Goal: Task Accomplishment & Management: Use online tool/utility

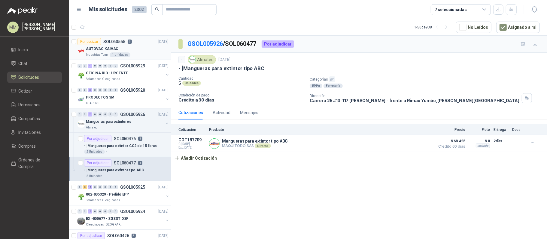
click at [124, 48] on div "AUTOVAC KAIVAC" at bounding box center [127, 48] width 83 height 7
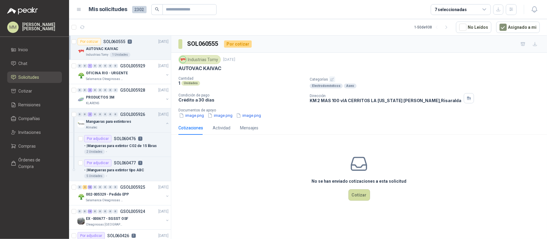
click at [421, 84] on div "Electrodomésticos Aseo" at bounding box center [426, 86] width 235 height 5
click at [82, 27] on icon "button" at bounding box center [82, 27] width 5 height 5
click at [423, 94] on p "Dirección" at bounding box center [385, 96] width 152 height 4
click at [34, 106] on span "Remisiones" at bounding box center [30, 105] width 22 height 7
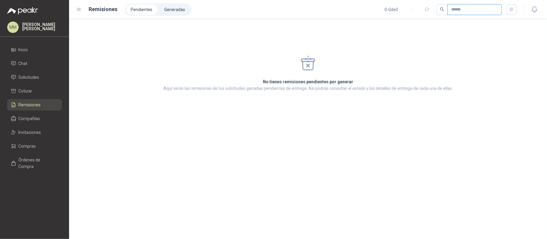
click at [473, 10] on input "text" at bounding box center [472, 10] width 42 height 10
paste input "*********"
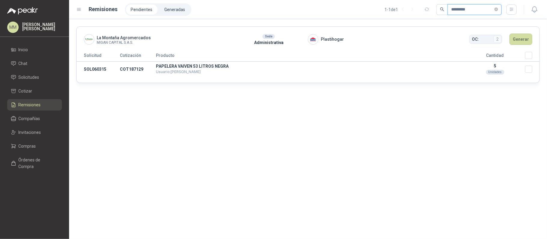
type input "*********"
click at [518, 40] on button "Generar" at bounding box center [520, 39] width 23 height 11
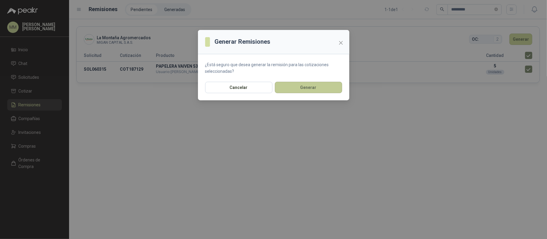
click at [312, 92] on button "Generar" at bounding box center [308, 87] width 67 height 11
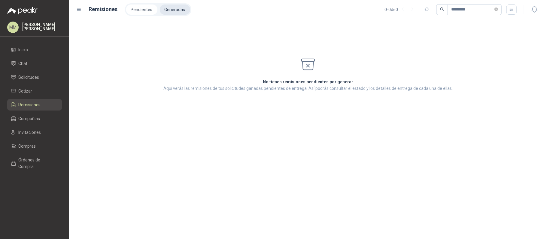
click at [174, 13] on li "Generadas" at bounding box center [175, 10] width 30 height 10
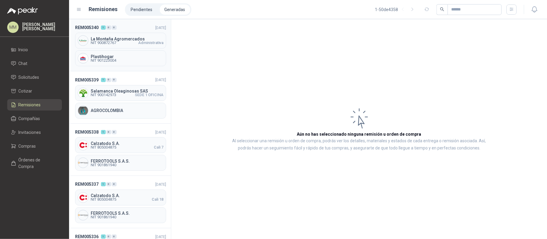
click at [128, 47] on div "[GEOGRAPHIC_DATA] NIT 900872767 Administrativa" at bounding box center [120, 41] width 91 height 16
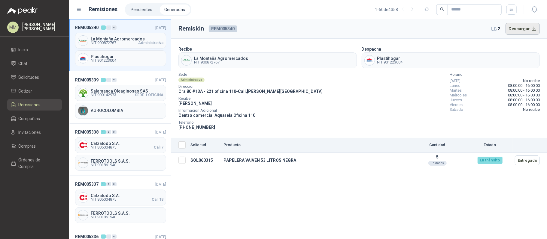
click at [520, 27] on button "Descargar" at bounding box center [522, 29] width 35 height 12
click at [410, 75] on div "Sede Administrativa Dirección [STREET_ADDRESS][PERSON_NAME] Recibe [PERSON_NAME…" at bounding box center [358, 102] width 361 height 58
click at [147, 6] on li "Pendientes" at bounding box center [141, 10] width 31 height 10
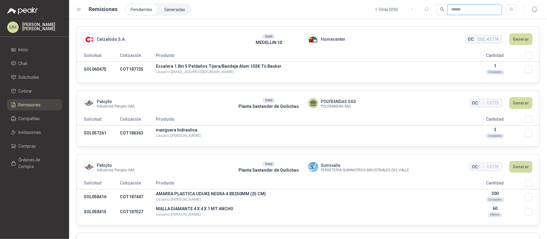
click at [455, 6] on input "text" at bounding box center [472, 10] width 42 height 10
paste input "*********"
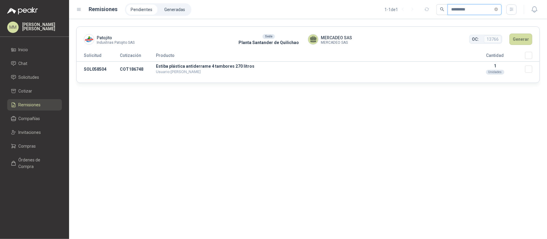
type input "*********"
click at [524, 55] on th "Cantidad" at bounding box center [495, 57] width 60 height 10
click at [517, 43] on button "Generar" at bounding box center [520, 39] width 23 height 11
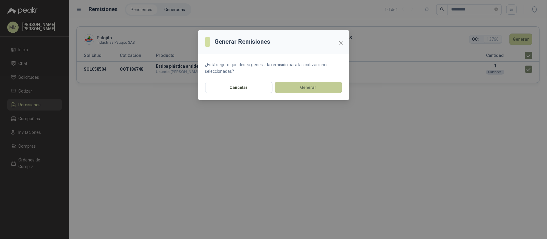
click at [312, 88] on button "Generar" at bounding box center [308, 87] width 67 height 11
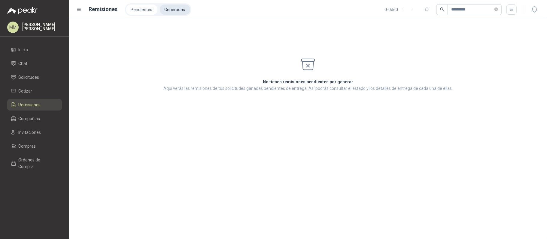
click at [160, 6] on li "Generadas" at bounding box center [175, 10] width 30 height 10
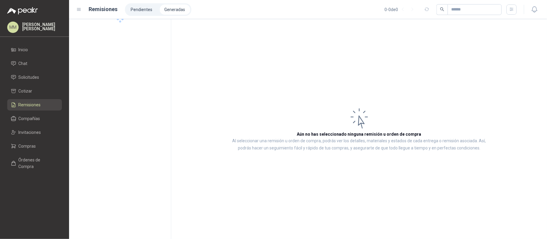
click at [160, 6] on li "Generadas" at bounding box center [175, 10] width 30 height 10
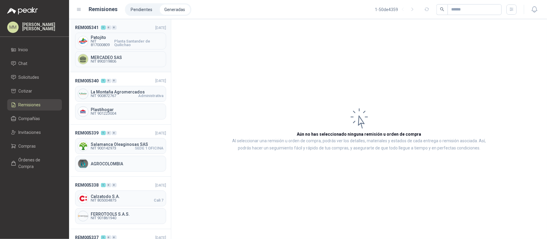
click at [131, 40] on span "Planta Santander de Quilichao" at bounding box center [138, 43] width 49 height 7
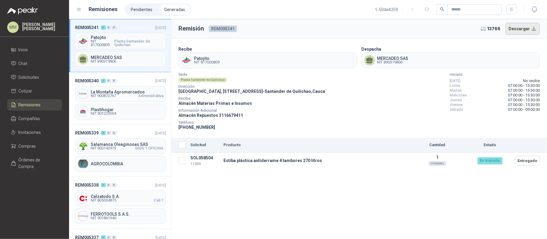
click at [517, 28] on button "Descargar" at bounding box center [522, 29] width 35 height 12
click at [396, 67] on div "MERCADEO SAS NIT 890319806" at bounding box center [450, 61] width 178 height 16
click at [144, 8] on li "Pendientes" at bounding box center [141, 10] width 31 height 10
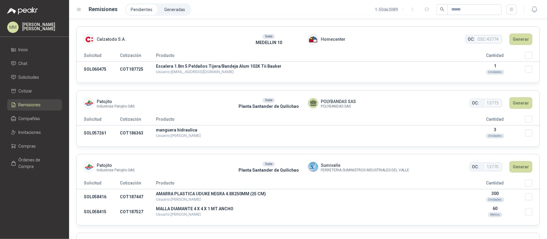
click at [465, 3] on div "Pendientes Generadas 1 - 50 de 3089" at bounding box center [321, 9] width 392 height 13
click at [464, 5] on input "text" at bounding box center [472, 10] width 42 height 10
paste input "*********"
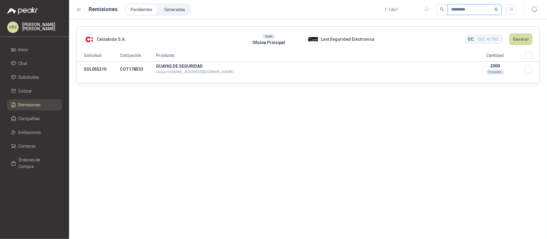
type input "*********"
click at [518, 42] on button "Generar" at bounding box center [520, 39] width 23 height 11
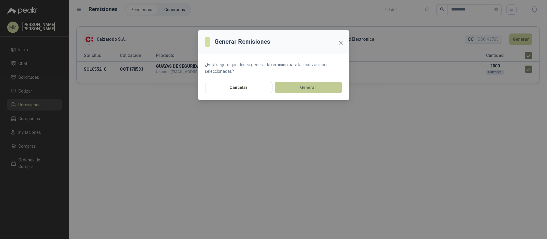
click at [311, 86] on button "Generar" at bounding box center [308, 87] width 67 height 11
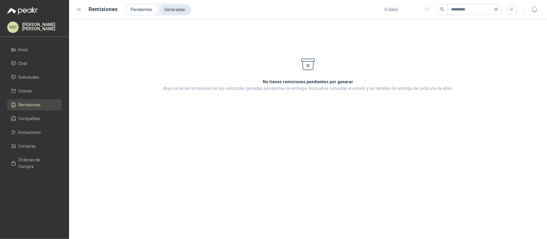
click at [175, 11] on li "Generadas" at bounding box center [175, 10] width 30 height 10
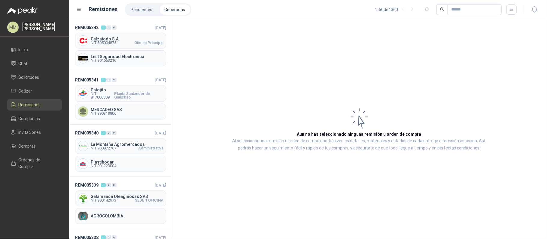
click at [113, 53] on div "Lest Seguridad Electronica NIT 901563216" at bounding box center [120, 58] width 91 height 16
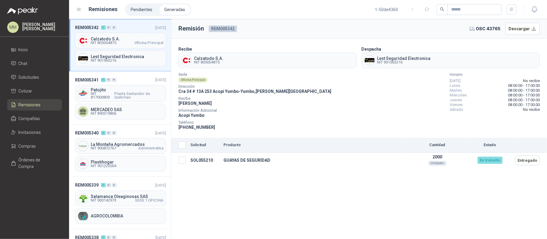
click at [526, 29] on button "Descargar" at bounding box center [522, 29] width 35 height 12
click at [363, 99] on div "Sede Oficina Principal Dirección [STREET_ADDRESS][PERSON_NAME] Recibe [PERSON_N…" at bounding box center [358, 102] width 361 height 58
click at [38, 74] on link "Solicitudes" at bounding box center [34, 77] width 55 height 11
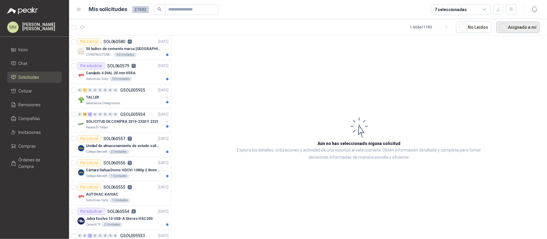
click at [519, 27] on button "Asignado a mi" at bounding box center [518, 27] width 44 height 11
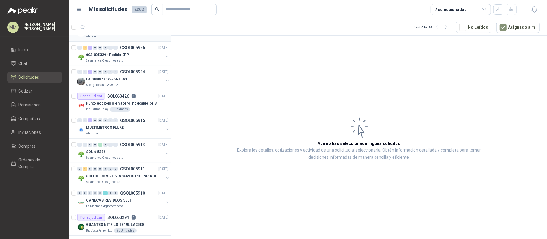
scroll to position [93, 0]
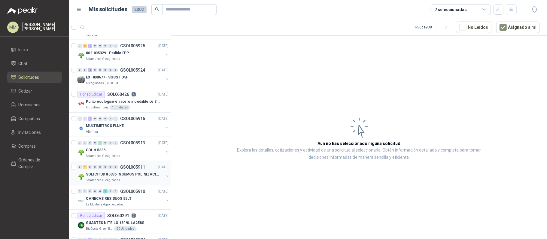
click at [165, 177] on button "button" at bounding box center [167, 176] width 5 height 5
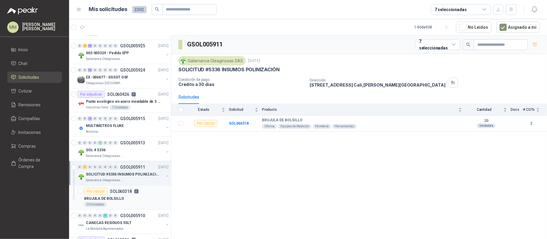
click at [148, 194] on div "Por cotizar SOL060318 2" at bounding box center [126, 191] width 84 height 7
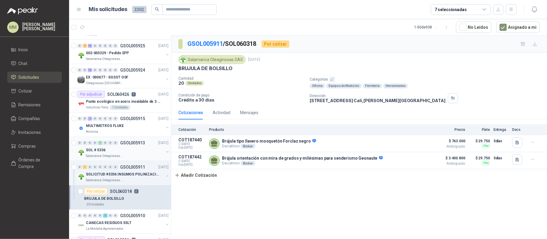
click at [165, 152] on button "button" at bounding box center [167, 152] width 5 height 5
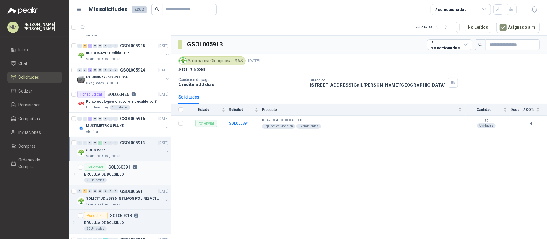
click at [148, 173] on div "BRUJULA DE BOLSILLO" at bounding box center [126, 174] width 84 height 7
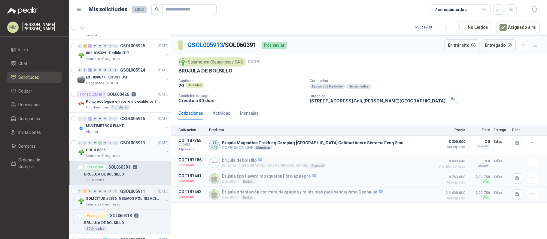
click at [165, 153] on button "button" at bounding box center [167, 152] width 5 height 5
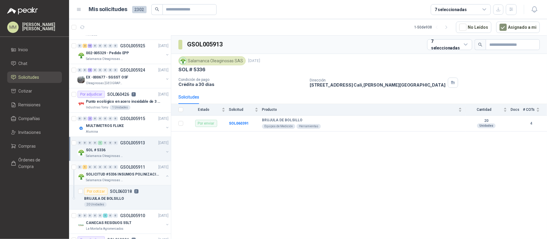
click at [165, 176] on button "button" at bounding box center [167, 176] width 5 height 5
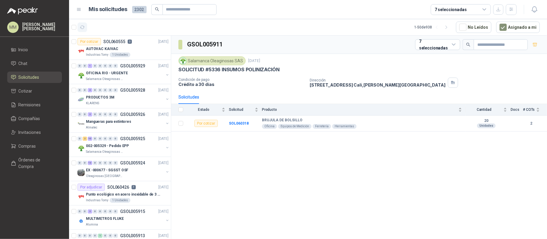
click at [84, 26] on icon "button" at bounding box center [82, 27] width 5 height 5
